Goal: Check status: Check status

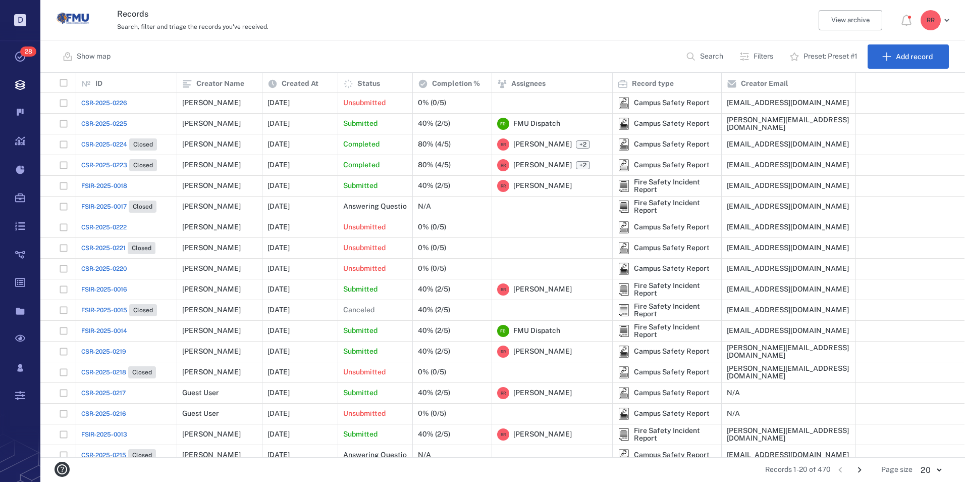
click at [109, 103] on span "CSR-2025-0226" at bounding box center [104, 102] width 46 height 9
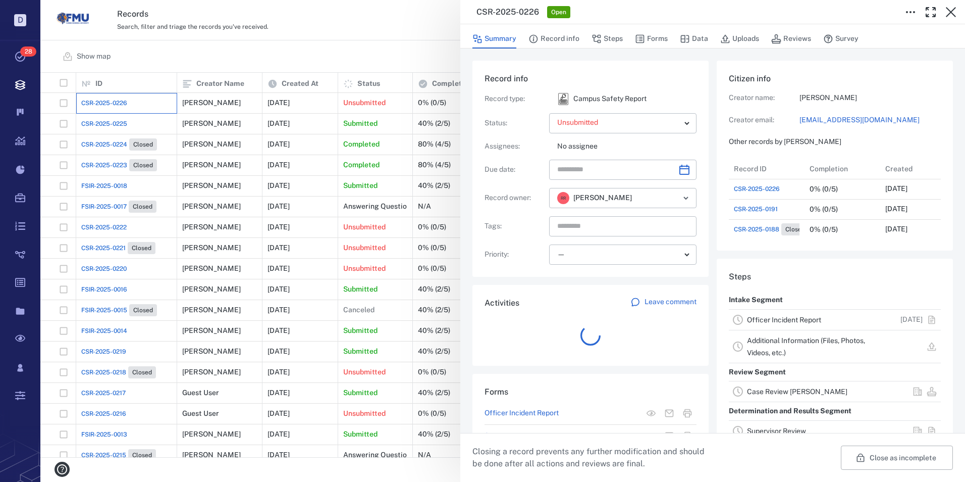
scroll to position [8, 8]
click at [779, 319] on link "Officer Incident Report" at bounding box center [784, 319] width 74 height 8
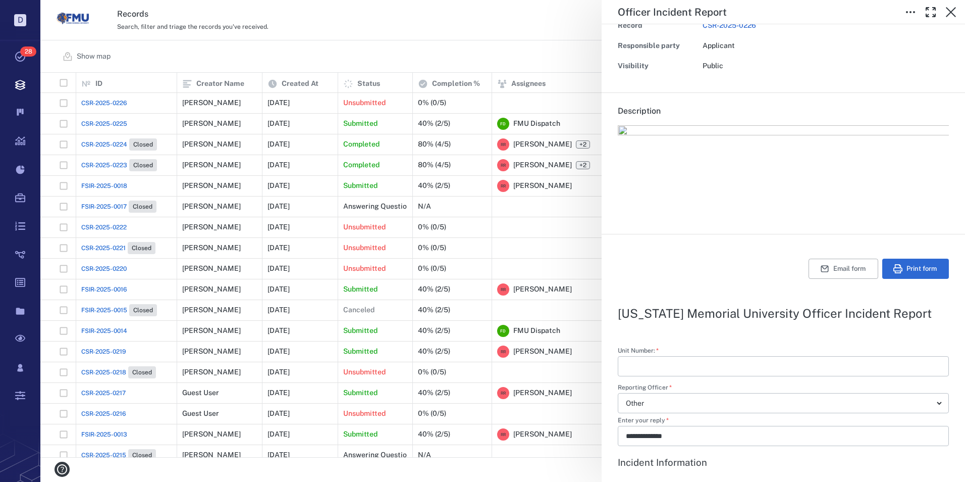
scroll to position [50, 0]
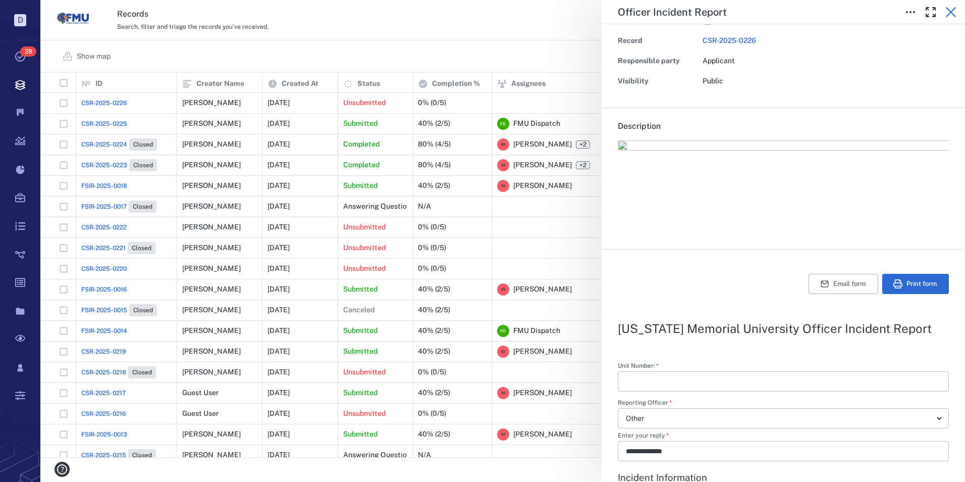
click at [956, 13] on icon "button" at bounding box center [951, 12] width 12 height 12
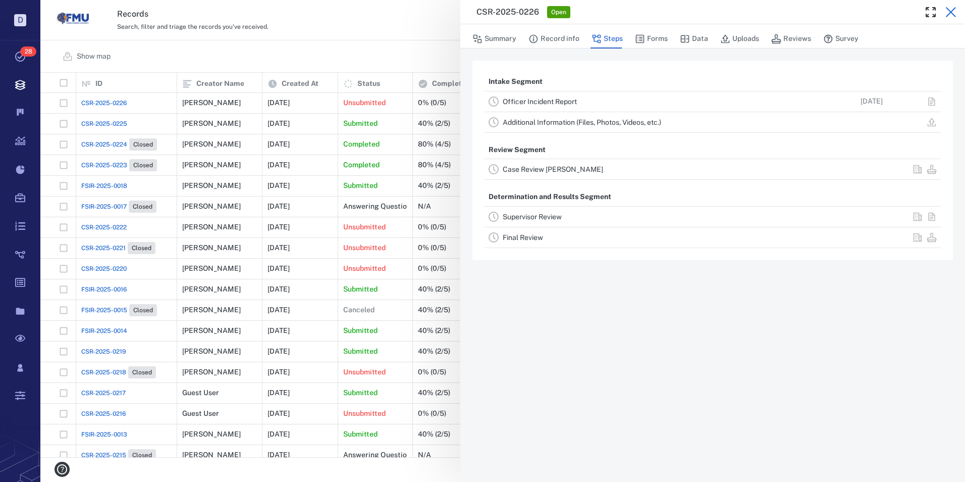
click at [950, 12] on icon "button" at bounding box center [951, 12] width 10 height 10
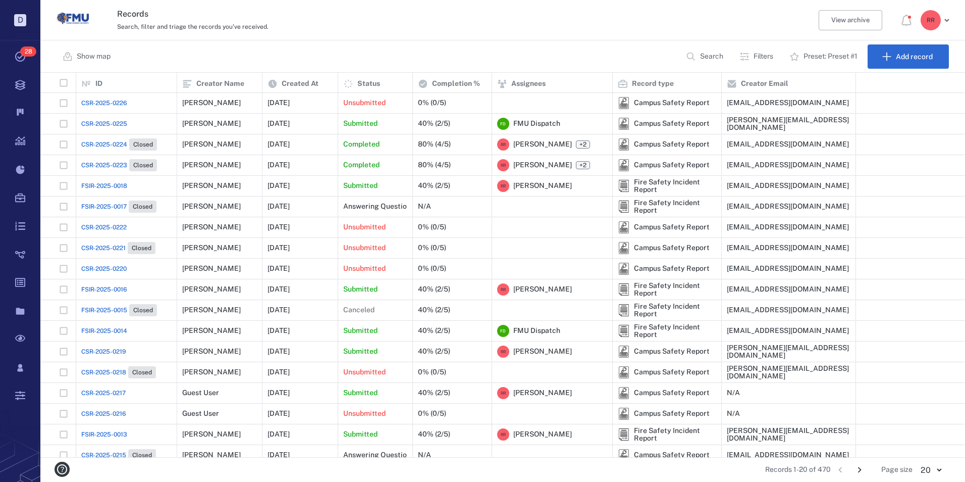
click at [101, 122] on span "CSR-2025-0225" at bounding box center [104, 123] width 46 height 9
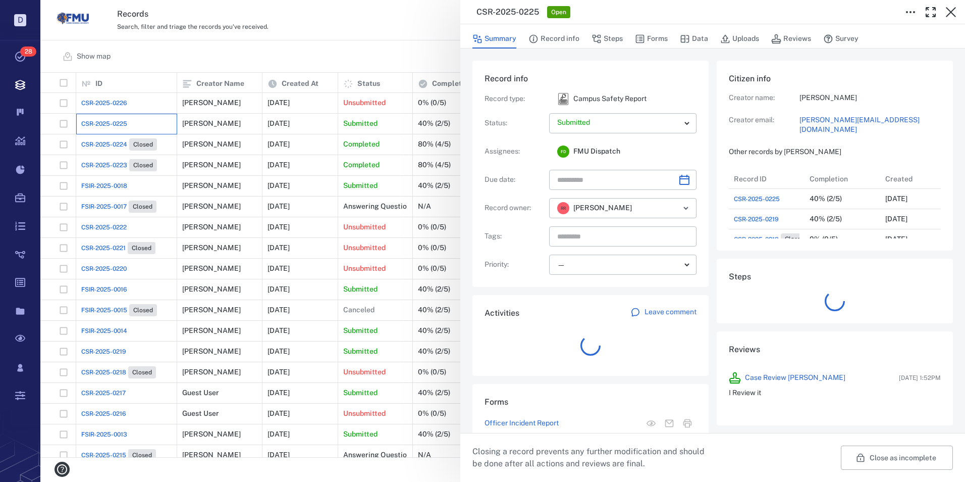
scroll to position [525, 193]
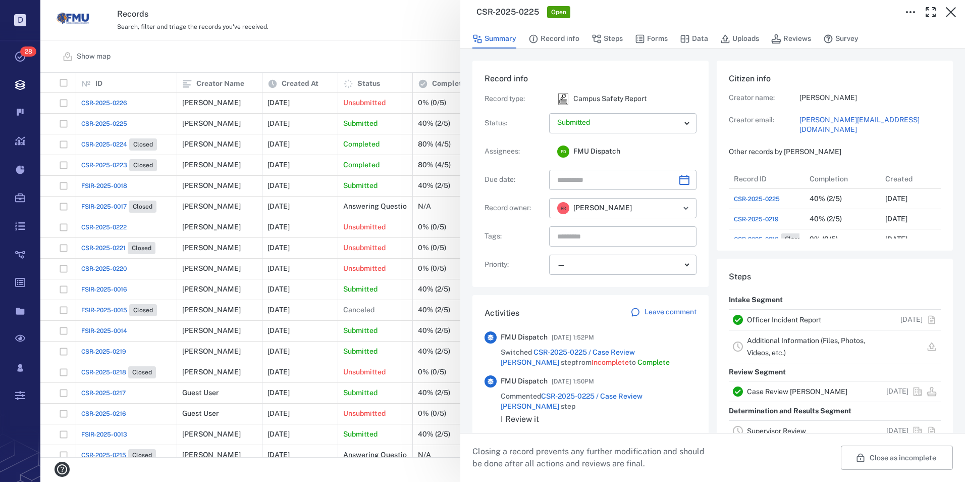
click at [764, 321] on link "Officer Incident Report" at bounding box center [784, 319] width 74 height 8
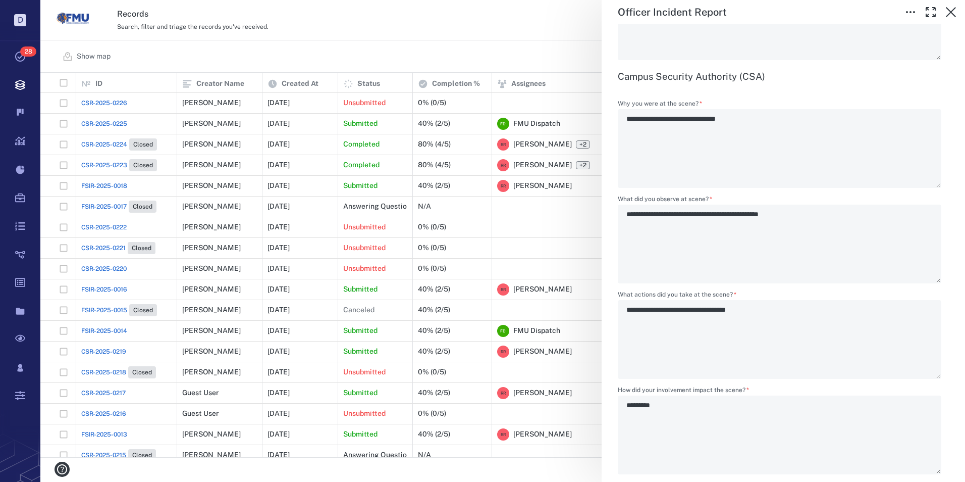
scroll to position [1315, 0]
click at [951, 13] on icon "button" at bounding box center [951, 12] width 10 height 10
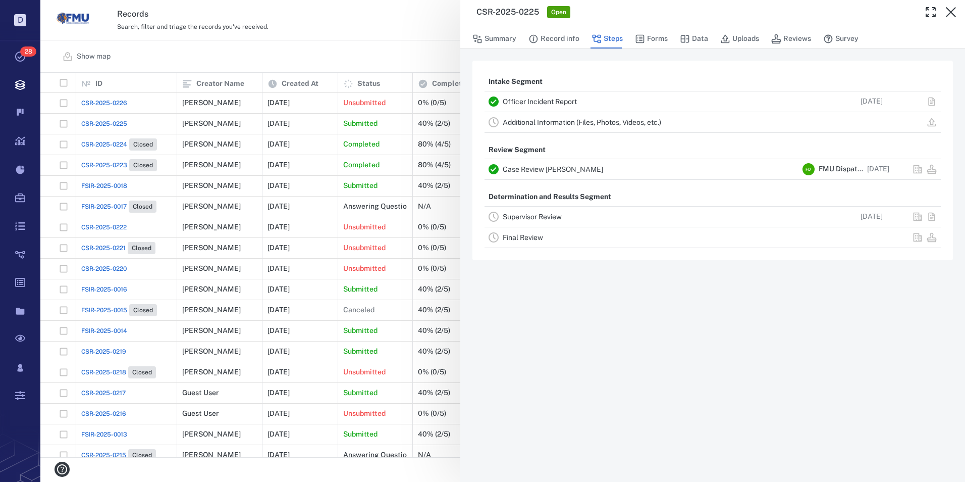
drag, startPoint x: 950, startPoint y: 10, endPoint x: 918, endPoint y: 33, distance: 39.8
click at [950, 10] on icon "button" at bounding box center [951, 12] width 12 height 12
